Goal: Information Seeking & Learning: Learn about a topic

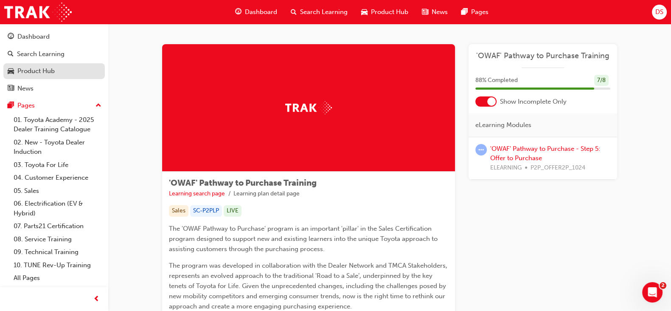
click at [47, 67] on div "Product Hub" at bounding box center [35, 71] width 37 height 10
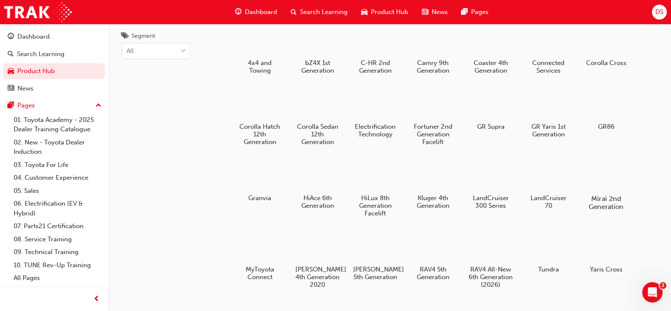
scroll to position [34, 0]
click at [377, 187] on div at bounding box center [375, 174] width 47 height 34
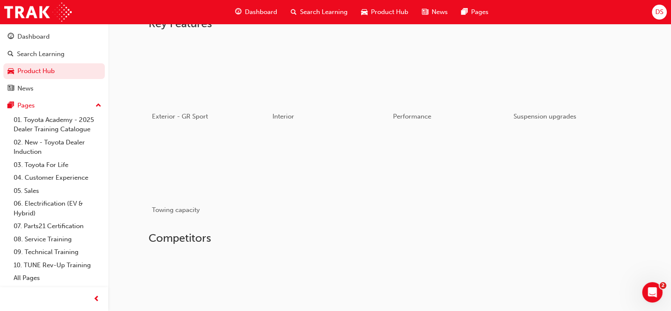
scroll to position [434, 0]
click at [199, 187] on div "button" at bounding box center [208, 167] width 121 height 68
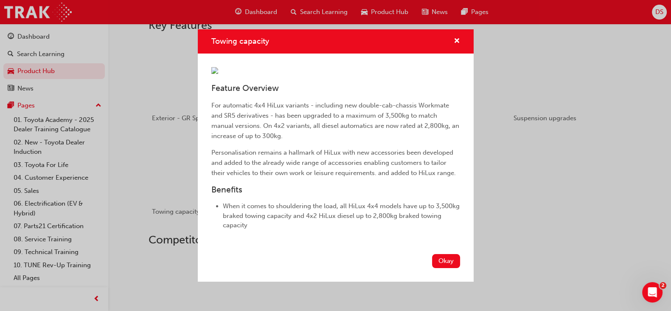
scroll to position [76, 0]
click at [443, 268] on button "Okay" at bounding box center [446, 261] width 28 height 14
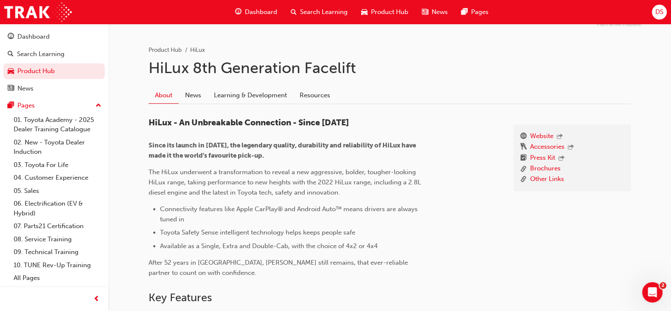
scroll to position [161, 0]
